Goal: Check status

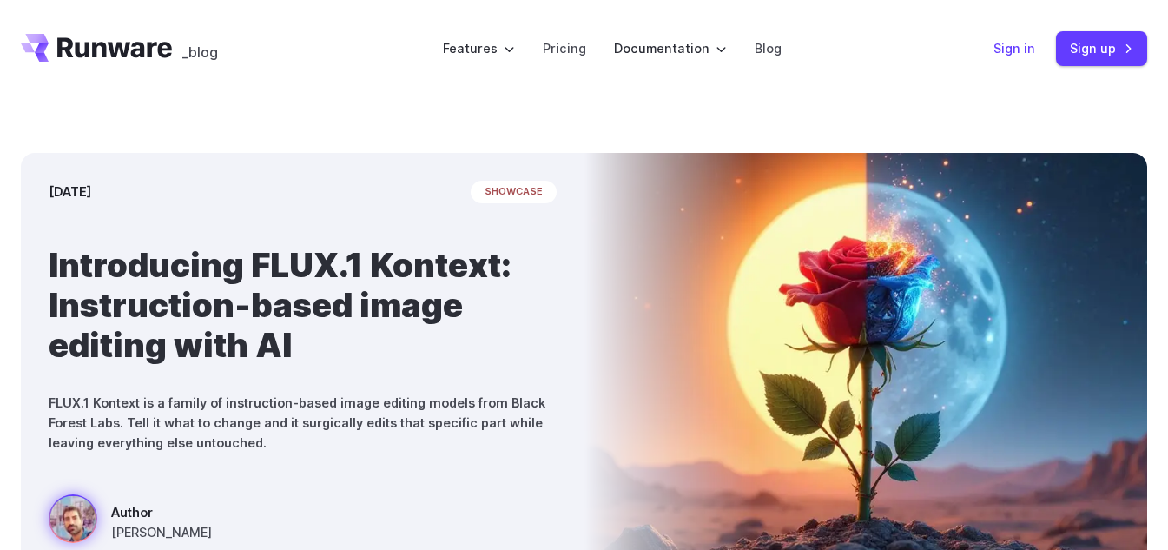
click at [999, 45] on link "Sign in" at bounding box center [1014, 48] width 42 height 20
click at [1021, 44] on link "Sign in" at bounding box center [1014, 48] width 42 height 20
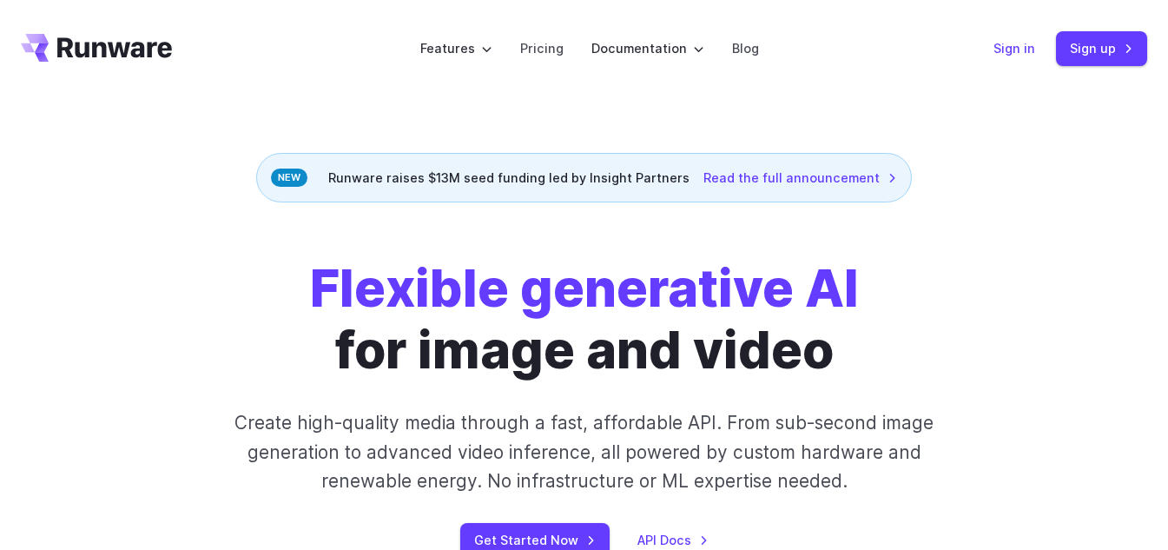
click at [1011, 49] on link "Sign in" at bounding box center [1014, 48] width 42 height 20
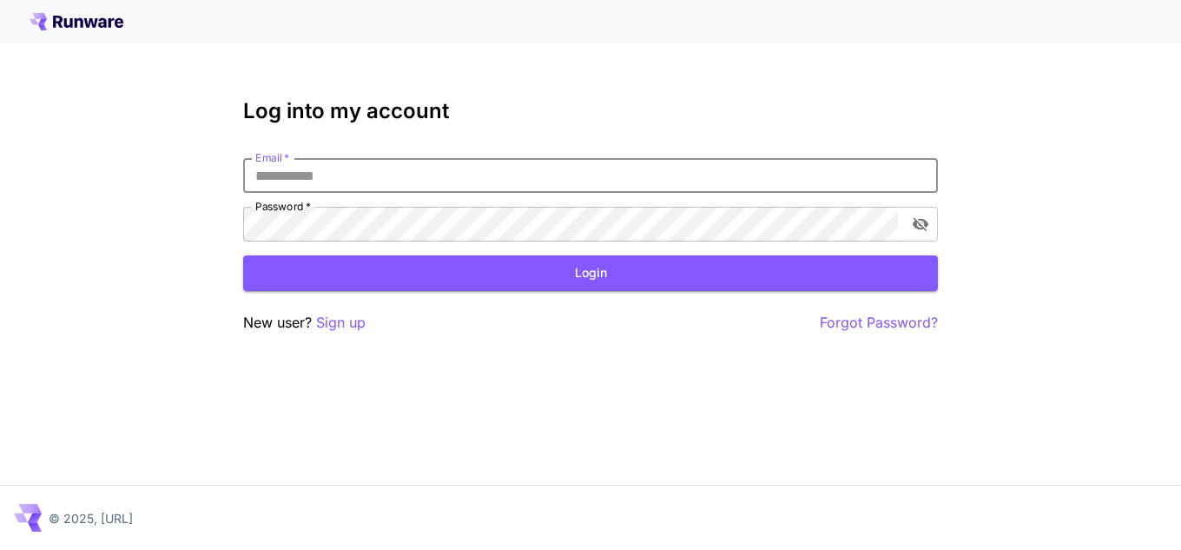
click at [293, 172] on input "Email   *" at bounding box center [590, 175] width 695 height 35
type input "**********"
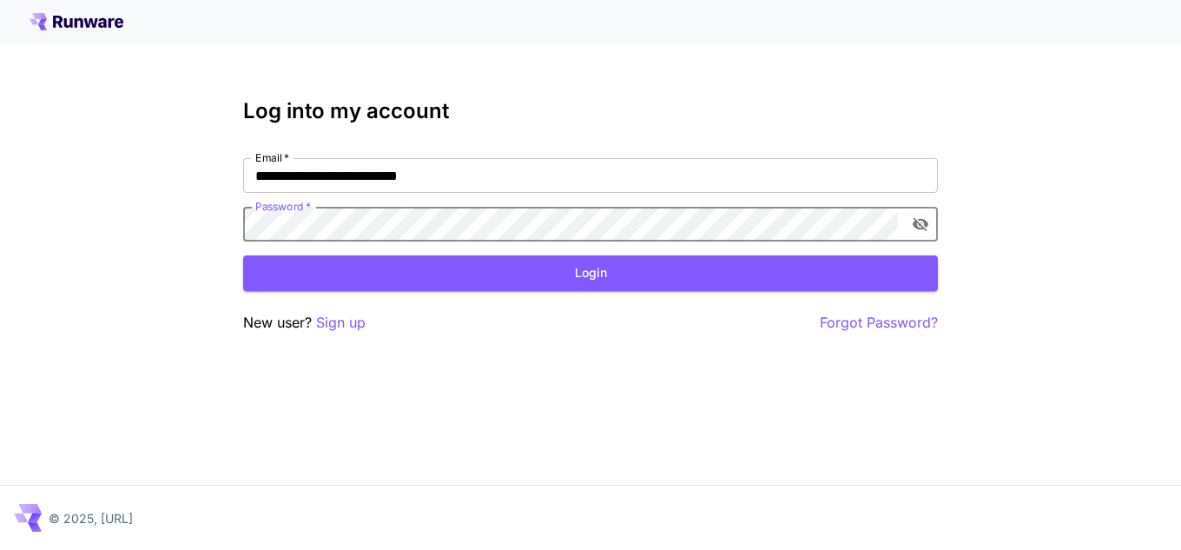
click button "Login" at bounding box center [590, 273] width 695 height 36
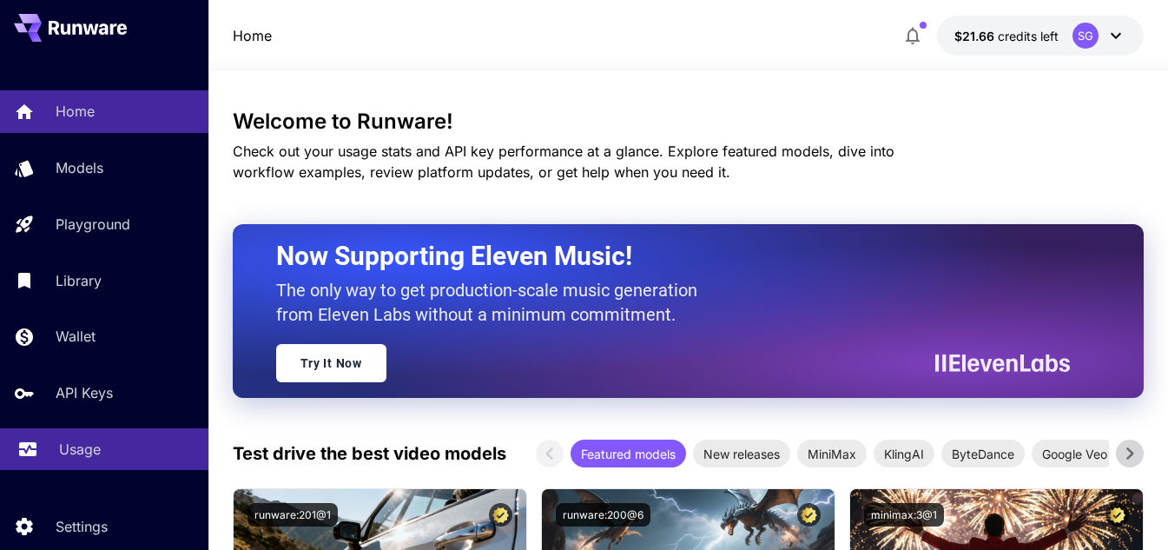
click at [66, 452] on p "Usage" at bounding box center [80, 448] width 42 height 21
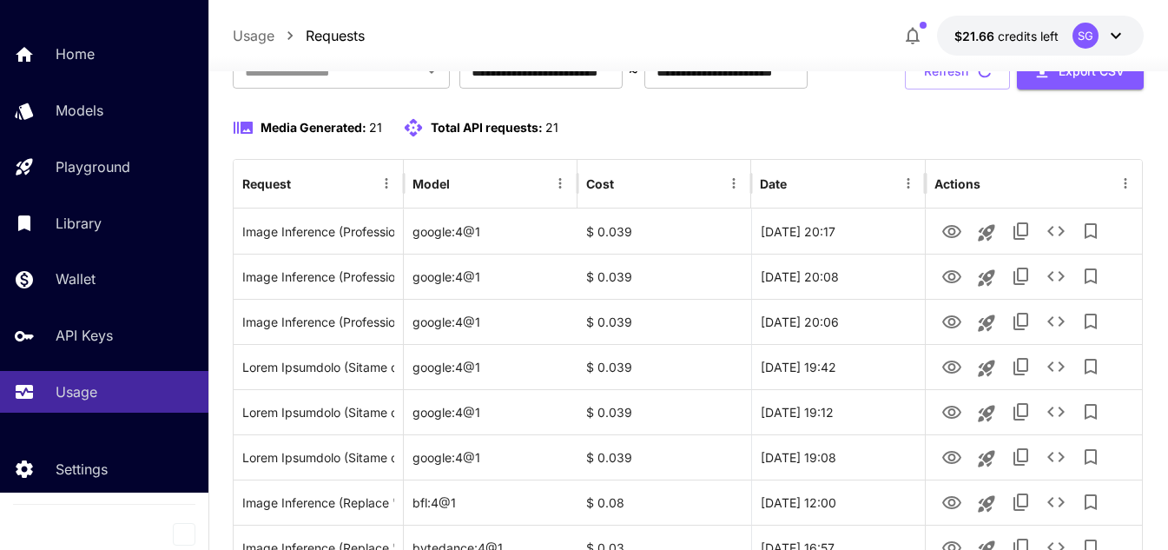
scroll to position [208, 0]
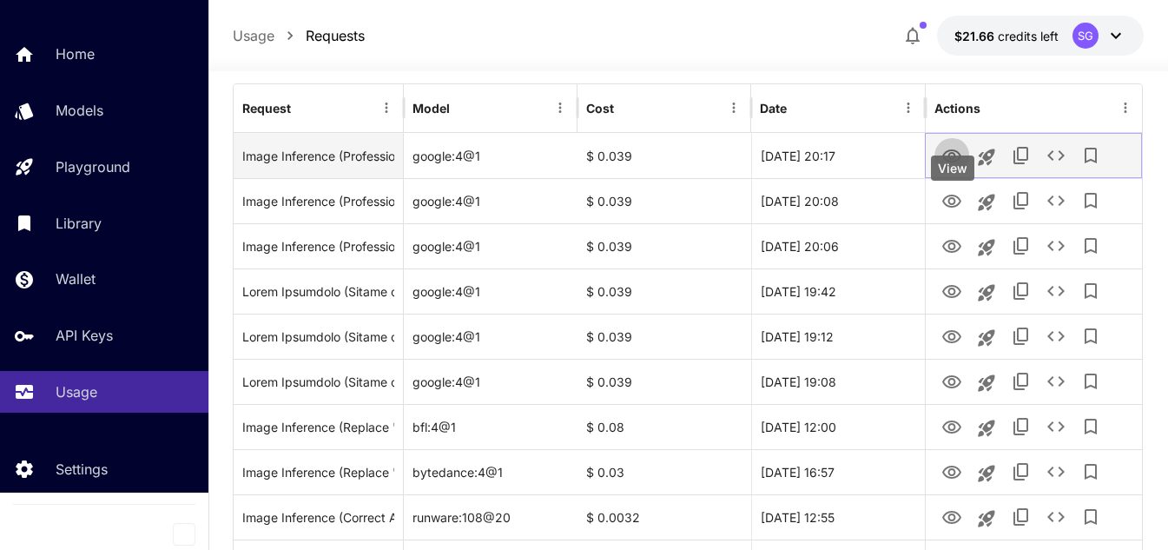
click at [948, 162] on icon "View" at bounding box center [951, 155] width 19 height 13
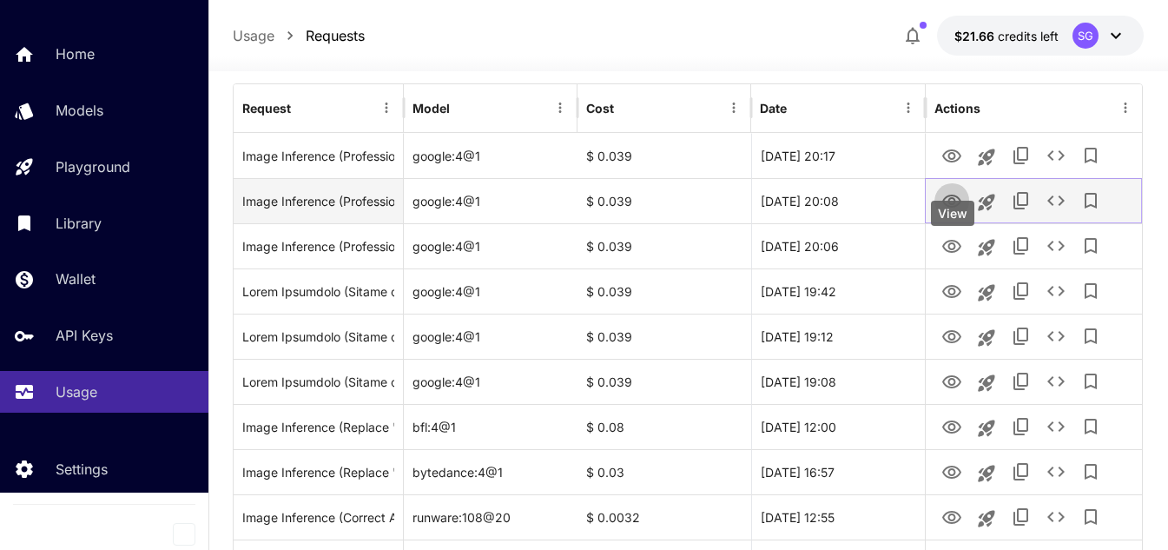
click at [948, 208] on icon "View" at bounding box center [951, 200] width 19 height 13
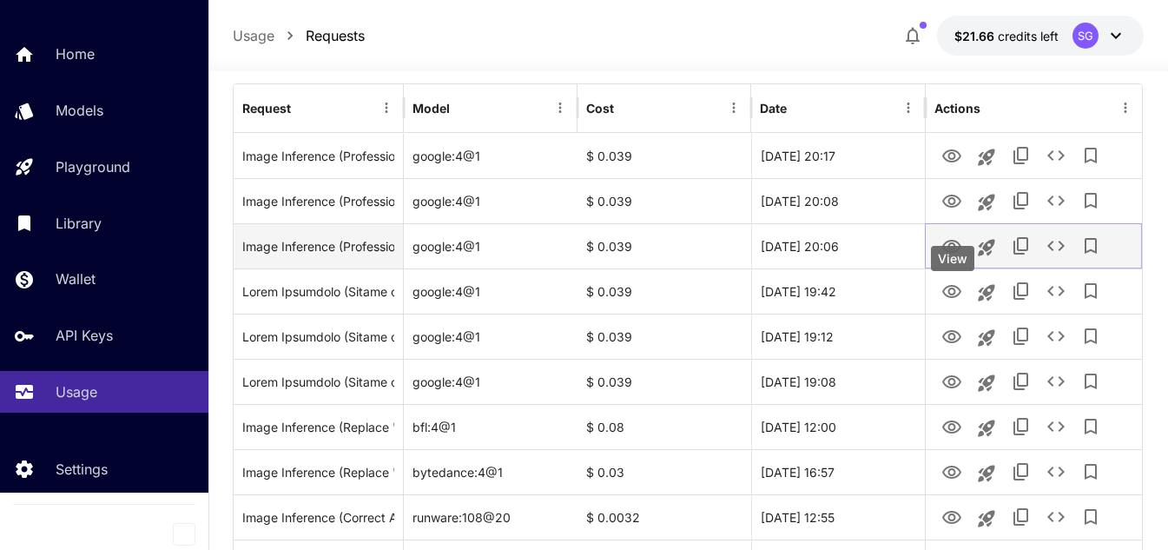
click at [958, 257] on icon "View" at bounding box center [951, 246] width 21 height 21
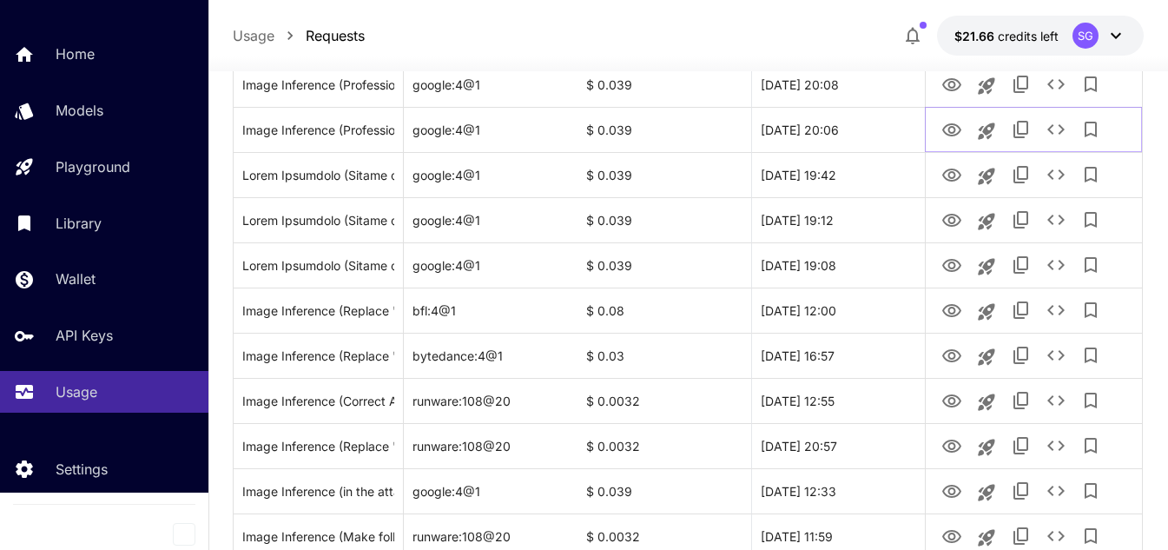
scroll to position [322, 0]
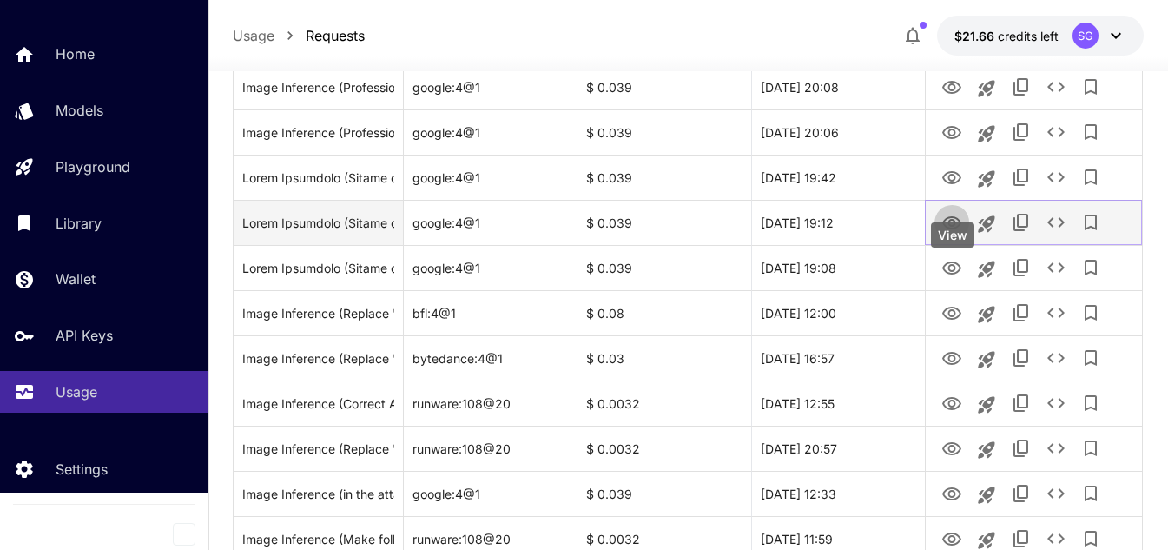
click at [954, 234] on icon "View" at bounding box center [951, 223] width 21 height 21
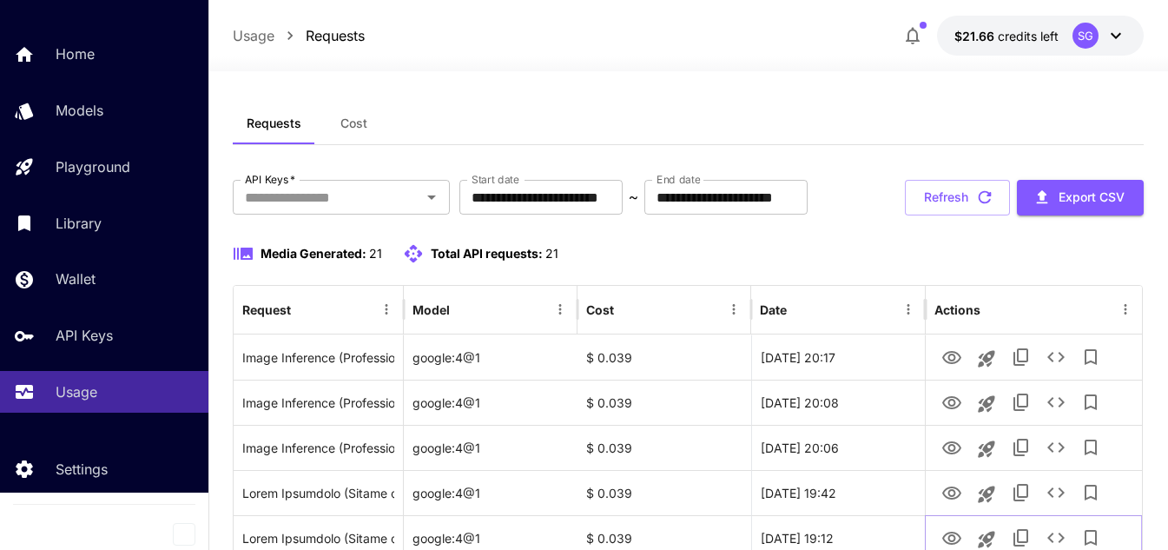
scroll to position [0, 0]
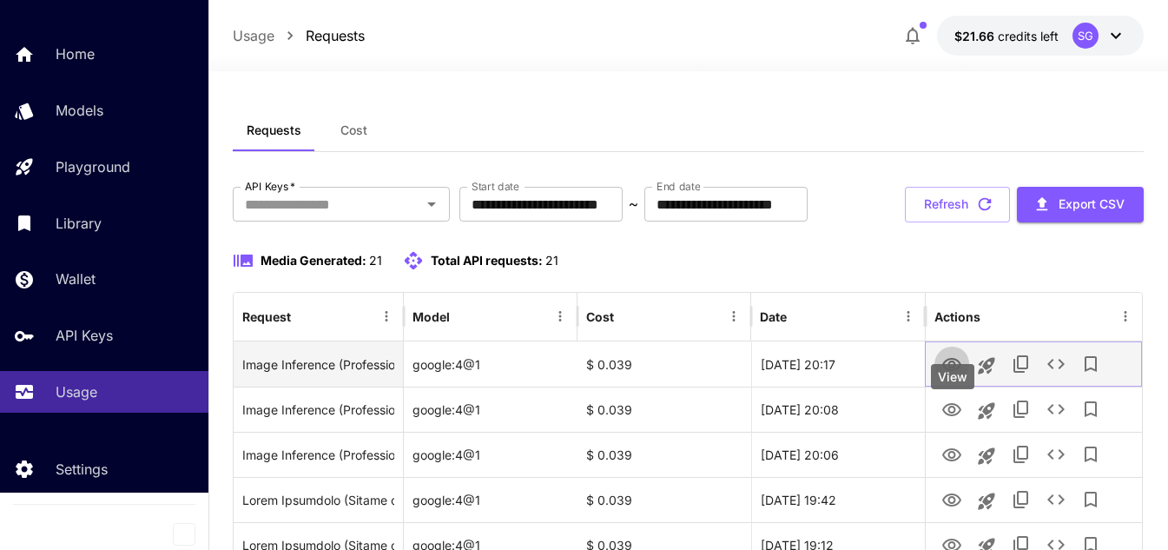
click at [954, 371] on icon "View" at bounding box center [951, 364] width 19 height 13
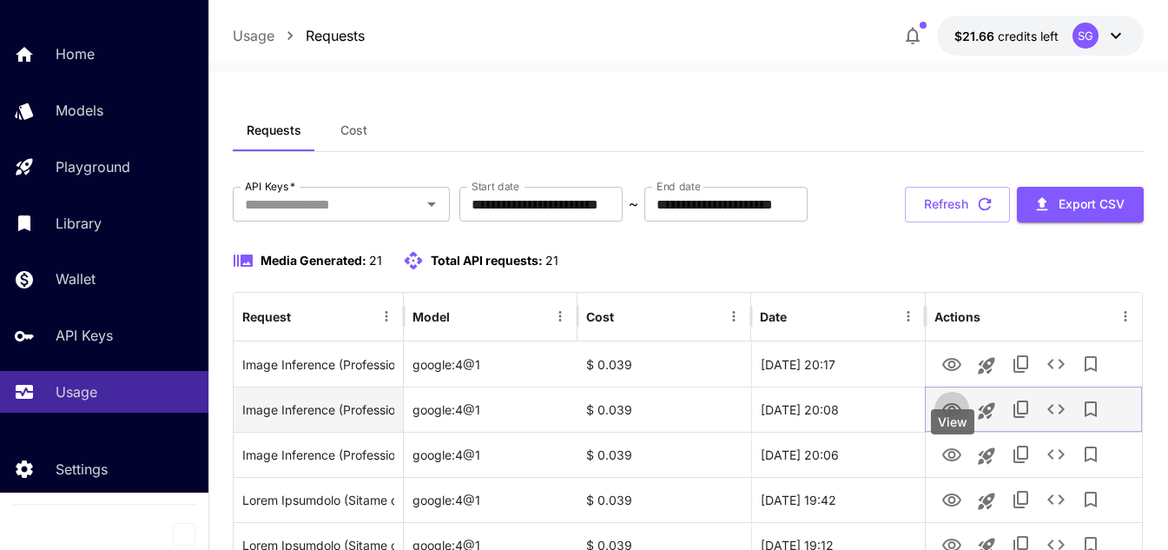
click at [953, 416] on icon "View" at bounding box center [951, 409] width 19 height 13
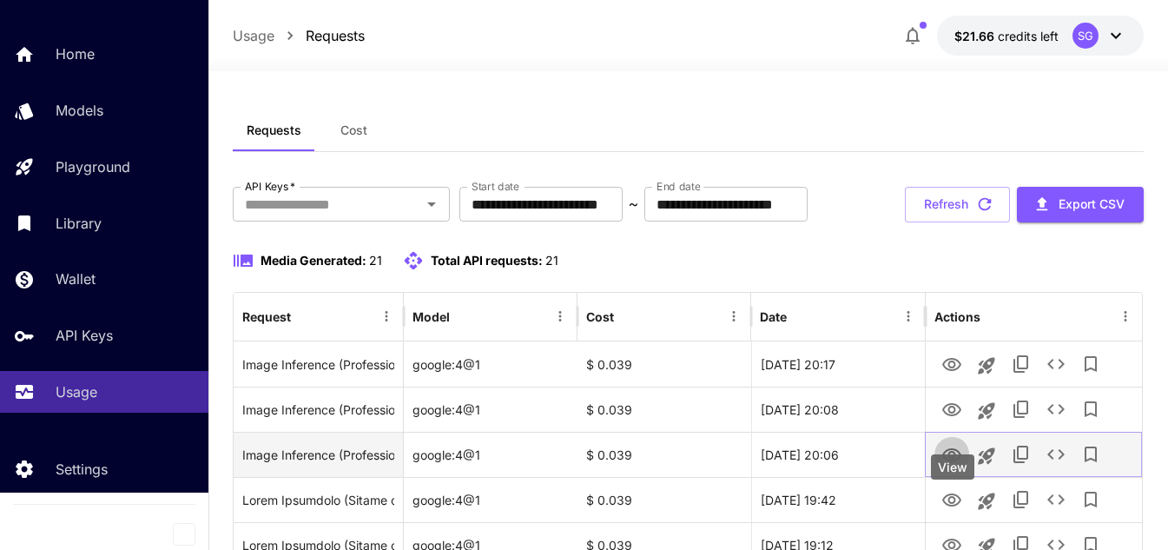
click at [952, 465] on icon "View" at bounding box center [951, 455] width 21 height 21
